Goal: Transaction & Acquisition: Obtain resource

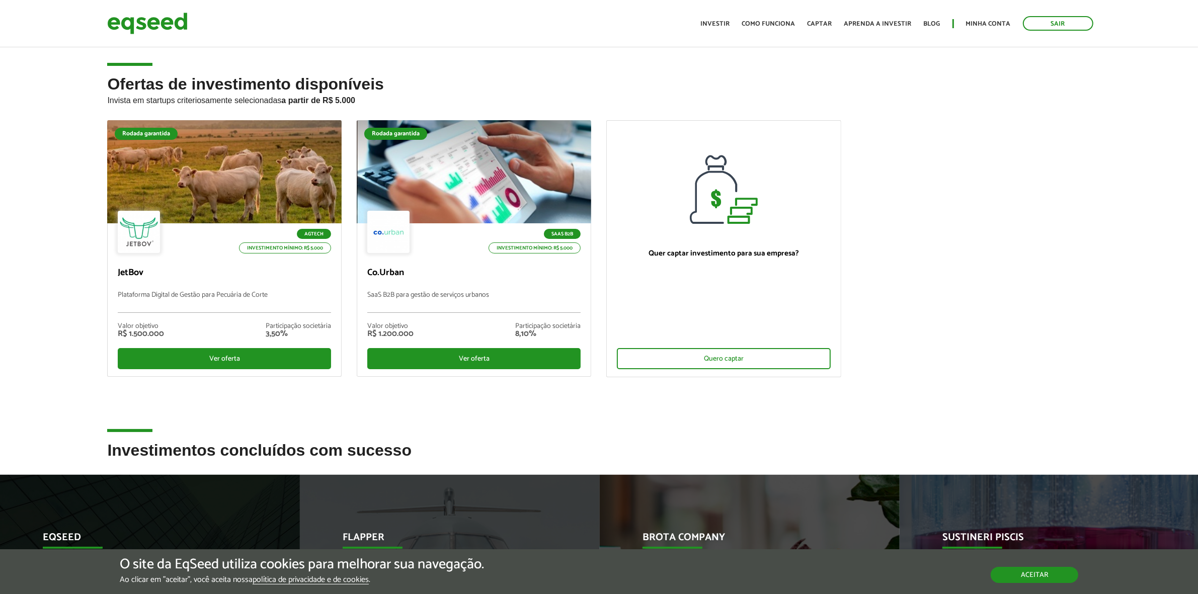
click at [1030, 567] on button "Aceitar" at bounding box center [1035, 575] width 88 height 16
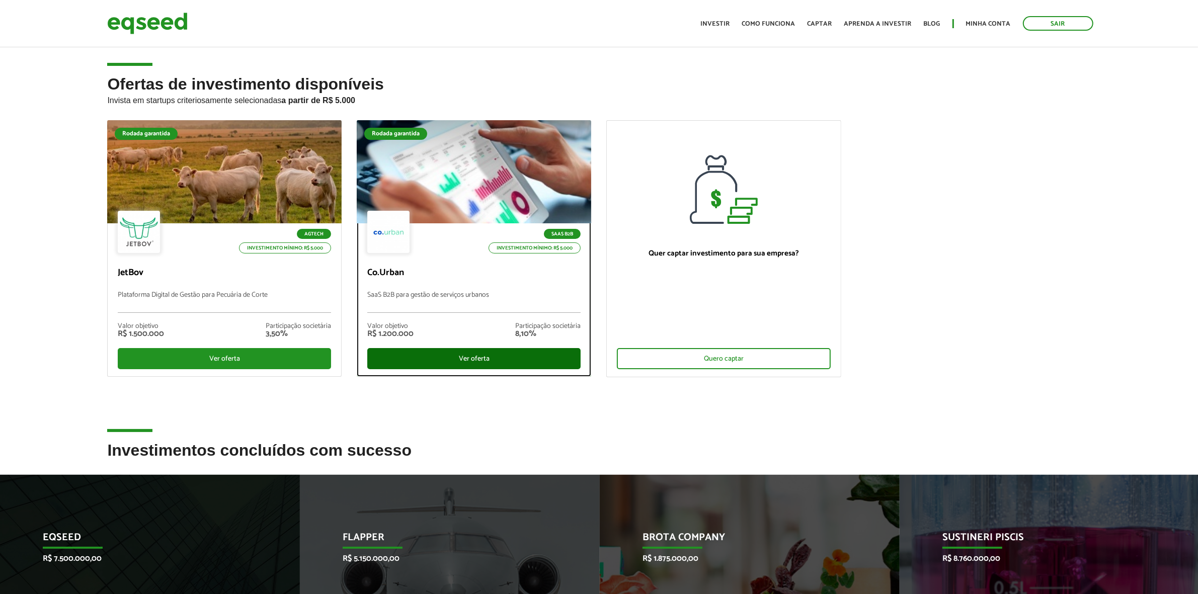
click at [490, 355] on div "Ver oferta" at bounding box center [473, 358] width 213 height 21
